Goal: Use online tool/utility: Use online tool/utility

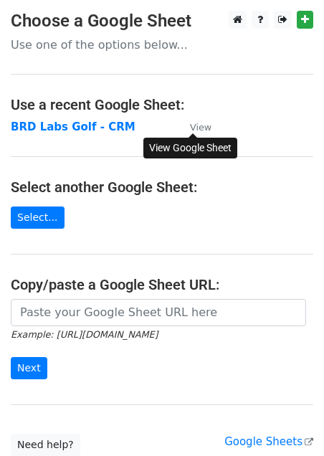
click at [193, 127] on small "View" at bounding box center [201, 127] width 22 height 11
click at [200, 220] on main "Choose a Google Sheet Use one of the options below... Use a recent Google Sheet…" at bounding box center [162, 233] width 324 height 445
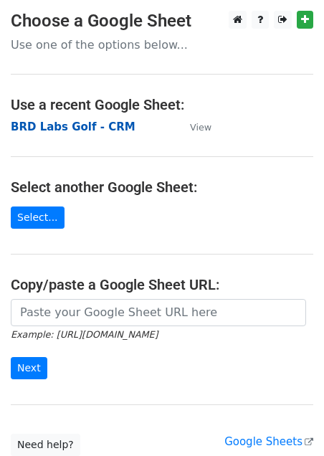
click at [106, 132] on strong "BRD Labs Golf - CRM" at bounding box center [73, 126] width 125 height 13
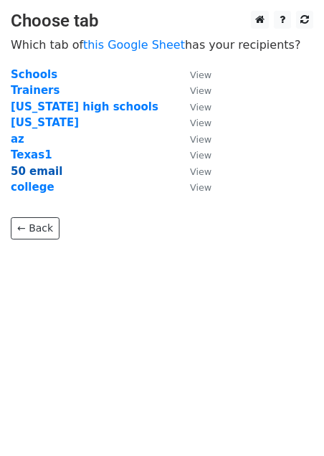
click at [39, 174] on strong "50 email" at bounding box center [37, 171] width 52 height 13
